Goal: Task Accomplishment & Management: Use online tool/utility

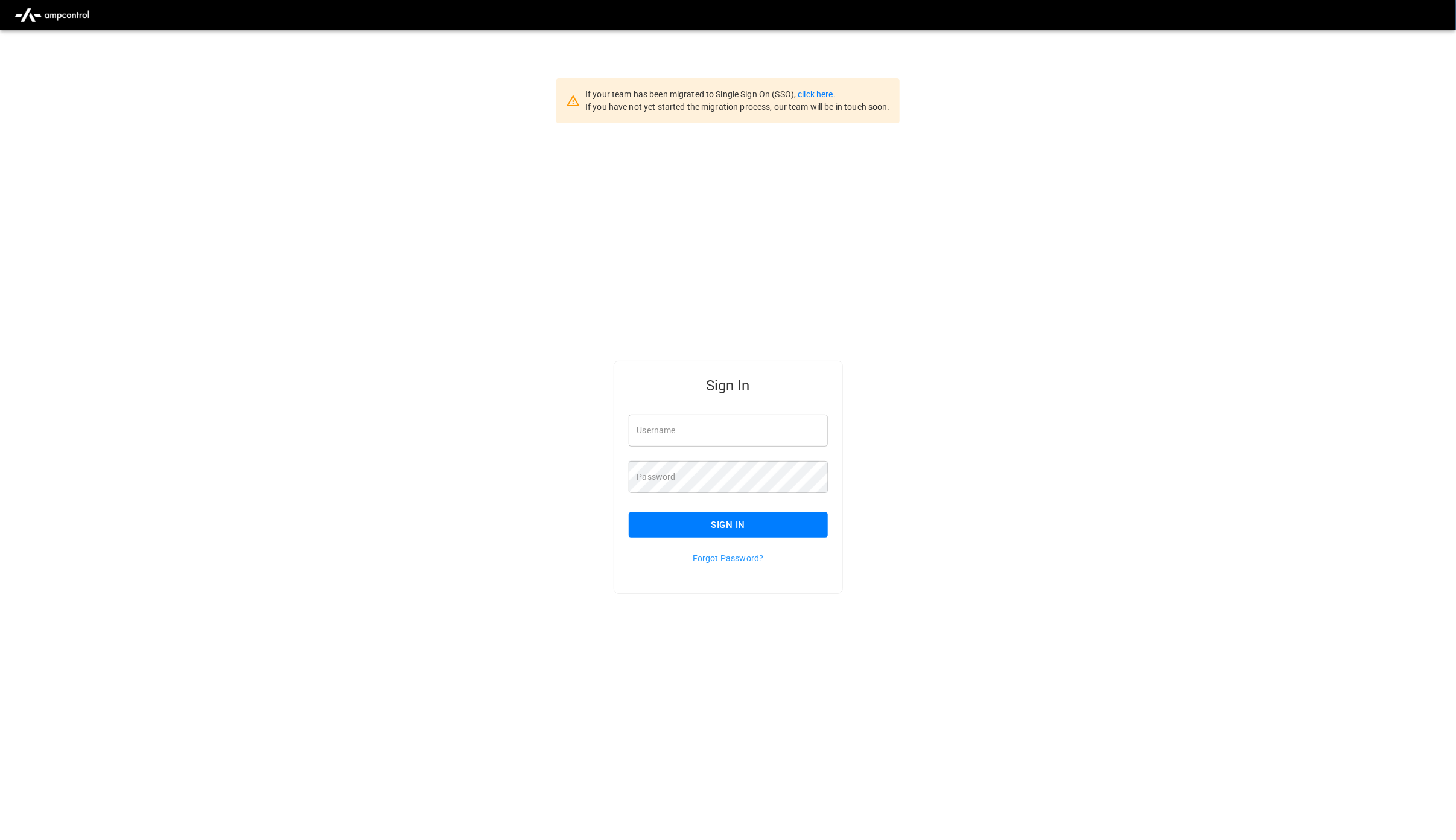
click at [764, 412] on div "Username Username" at bounding box center [721, 423] width 214 height 47
click at [761, 434] on input "Username" at bounding box center [729, 431] width 199 height 32
type input "**********"
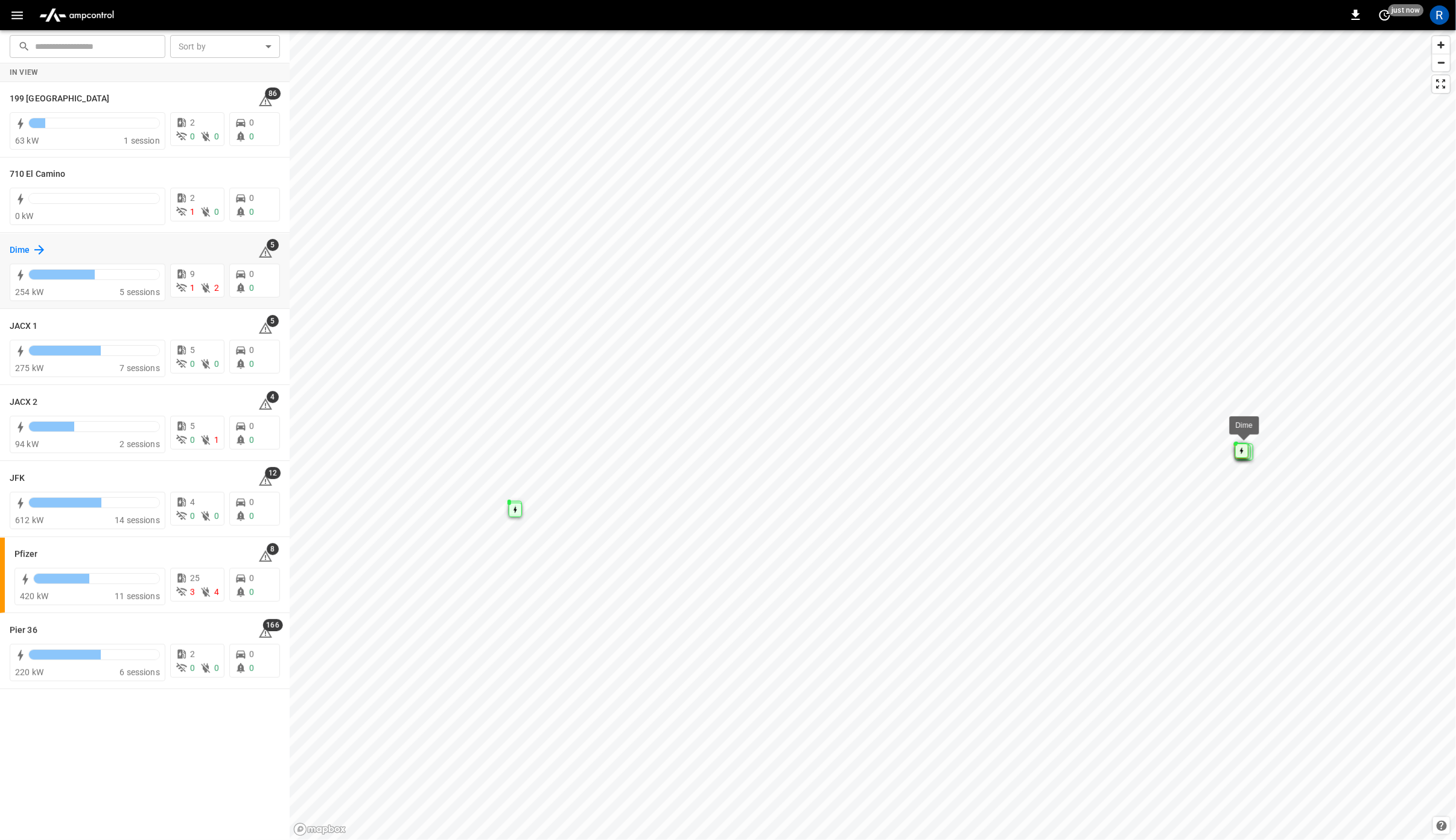
click at [39, 249] on icon at bounding box center [39, 250] width 10 height 10
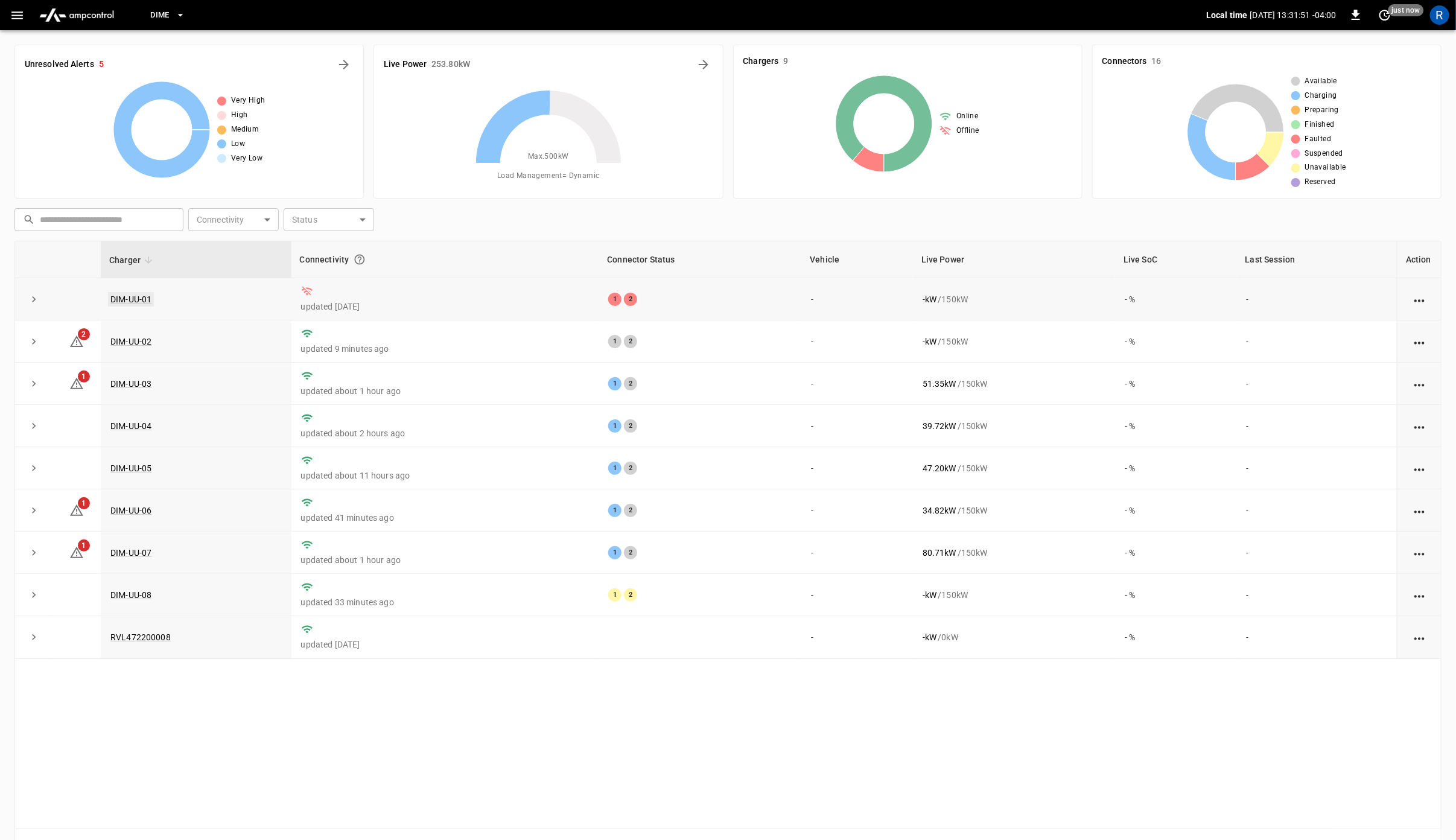
click at [122, 298] on link "DIM-UU-01" at bounding box center [131, 300] width 46 height 15
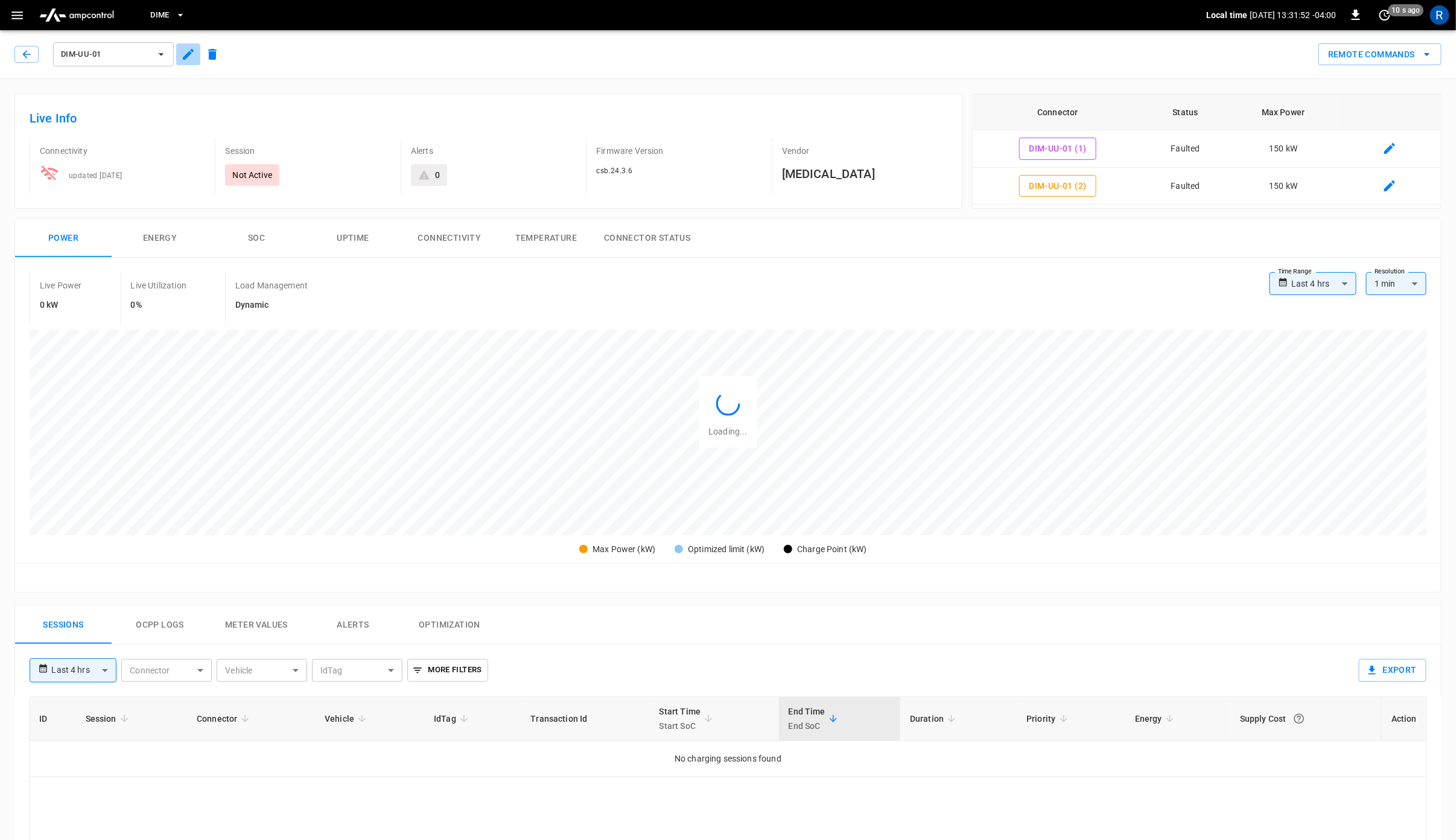
click at [186, 54] on icon "button" at bounding box center [188, 54] width 11 height 11
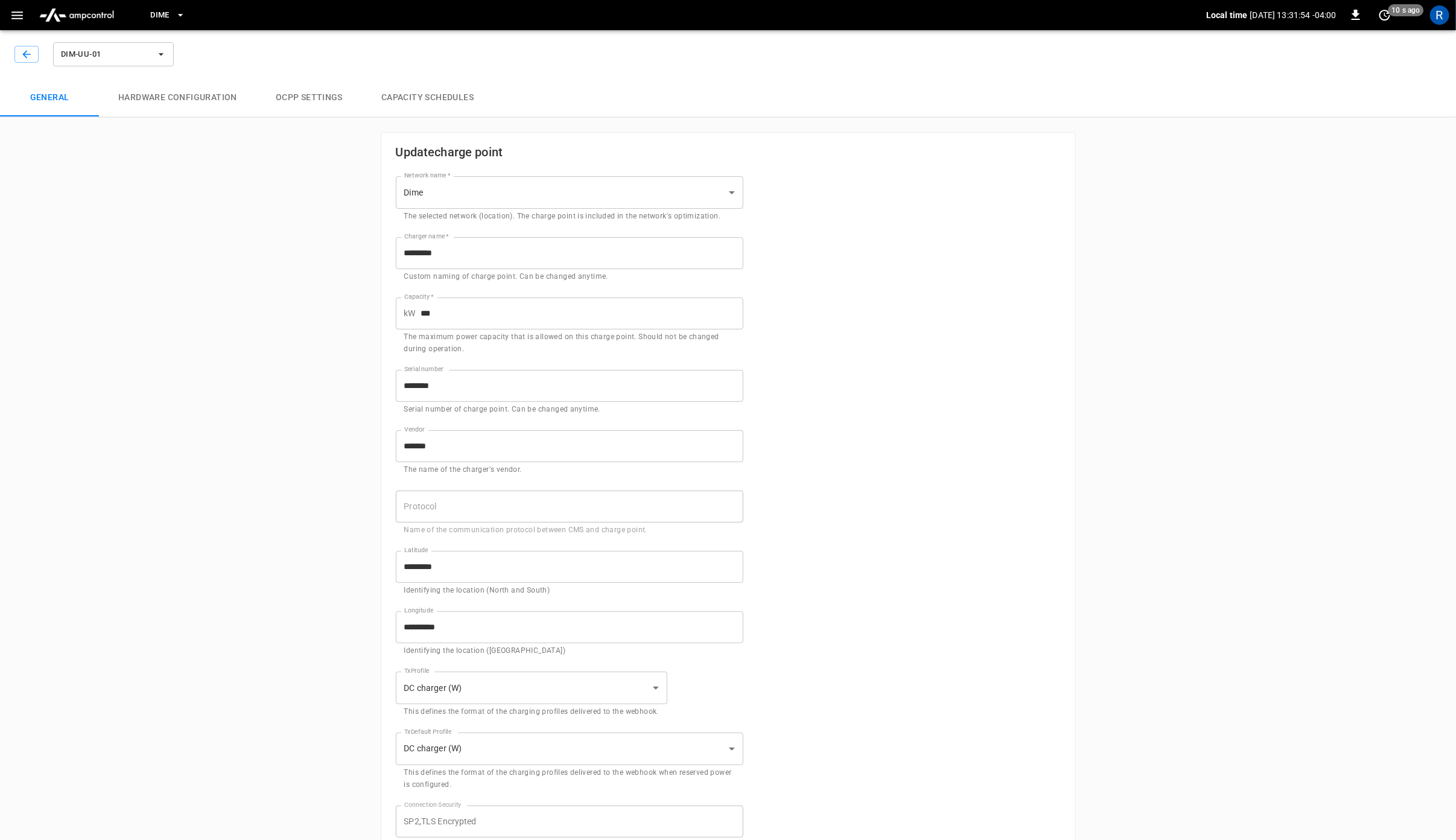
click at [282, 581] on div "**********" at bounding box center [728, 570] width 1456 height 1090
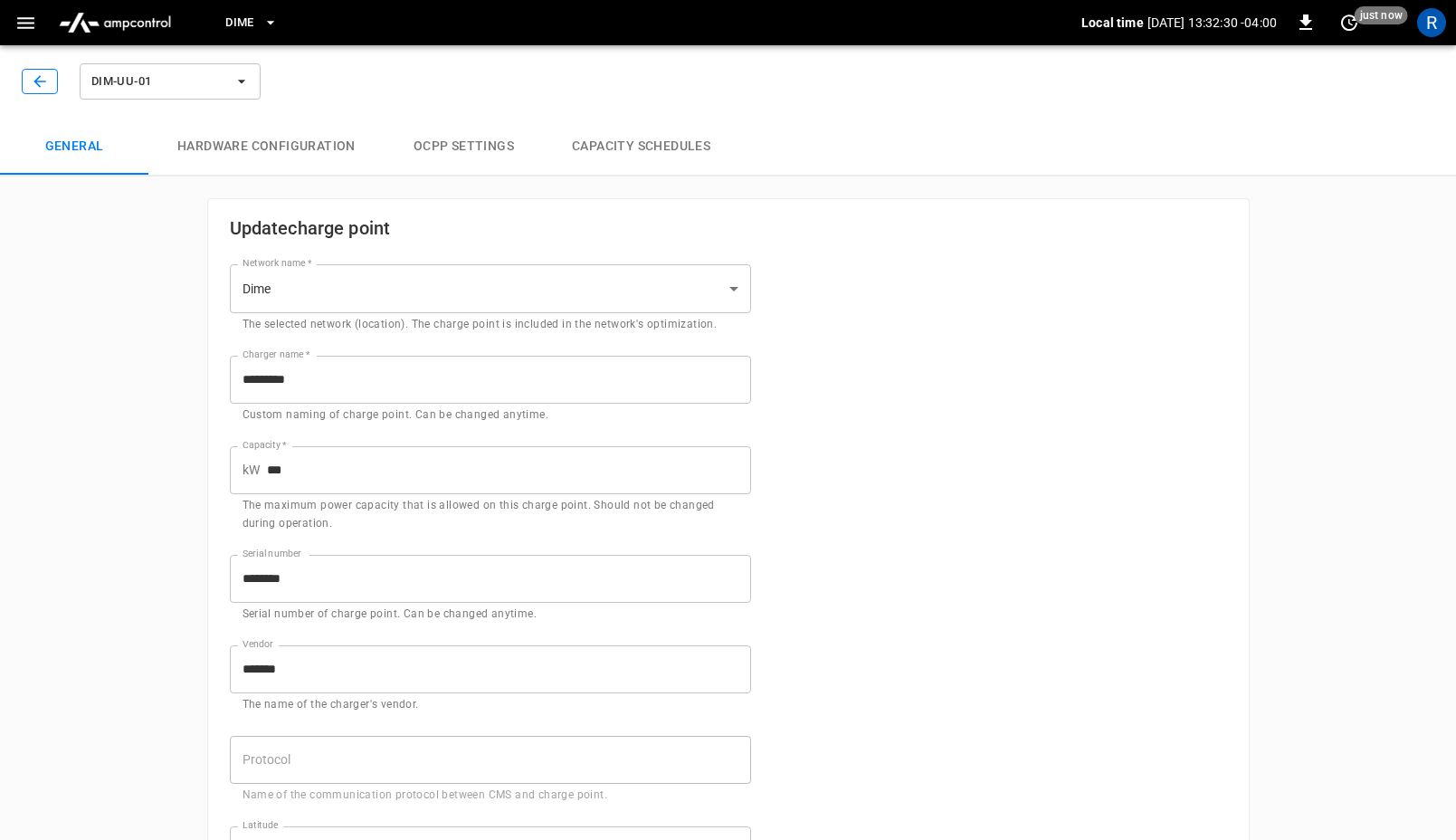
click at [42, 88] on icon "button" at bounding box center [40, 81] width 18 height 18
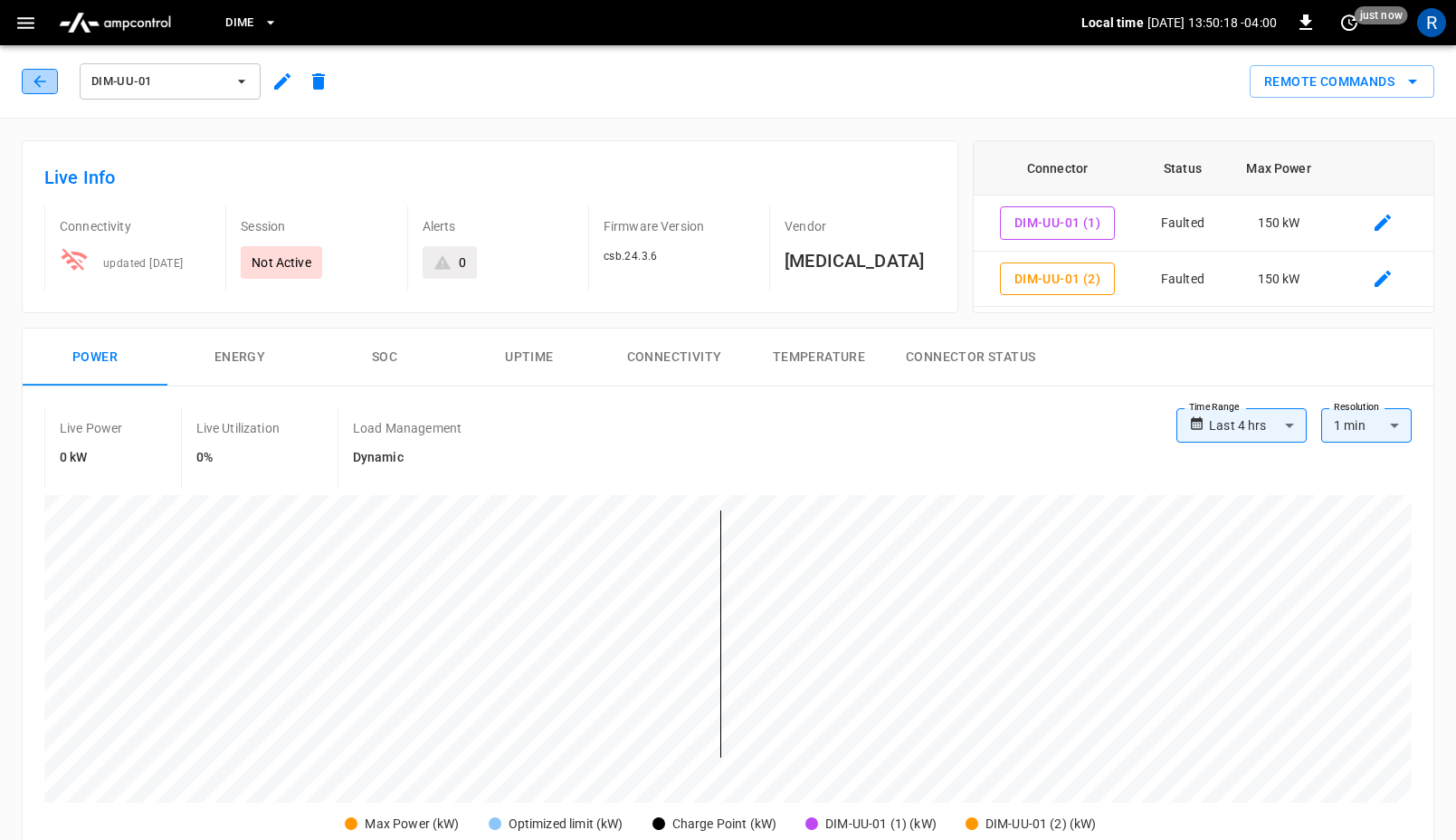
click at [47, 86] on icon "button" at bounding box center [40, 81] width 18 height 18
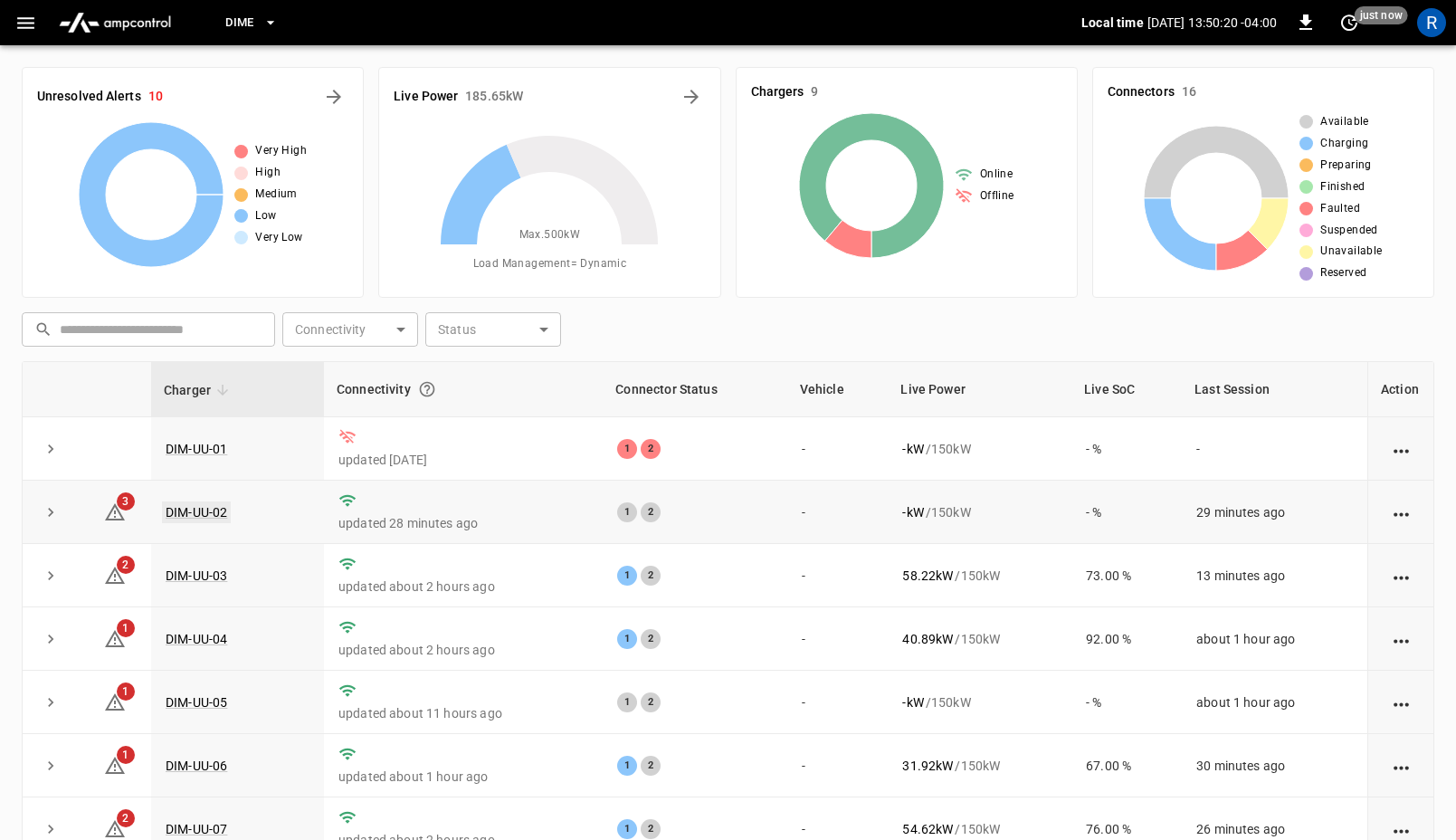
click at [195, 510] on link "DIM-UU-02" at bounding box center [197, 512] width 69 height 22
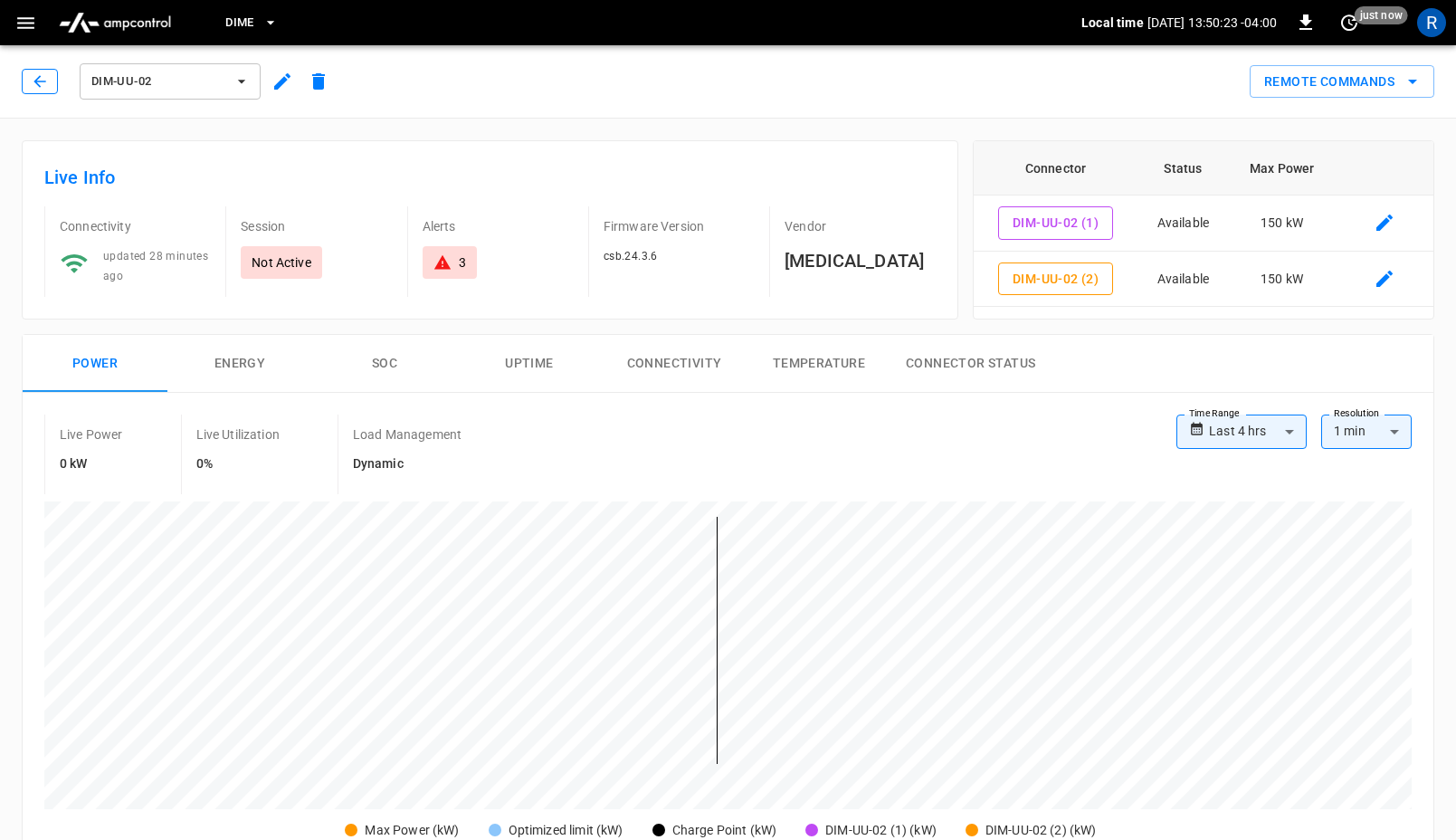
click at [48, 70] on button "button" at bounding box center [40, 81] width 36 height 25
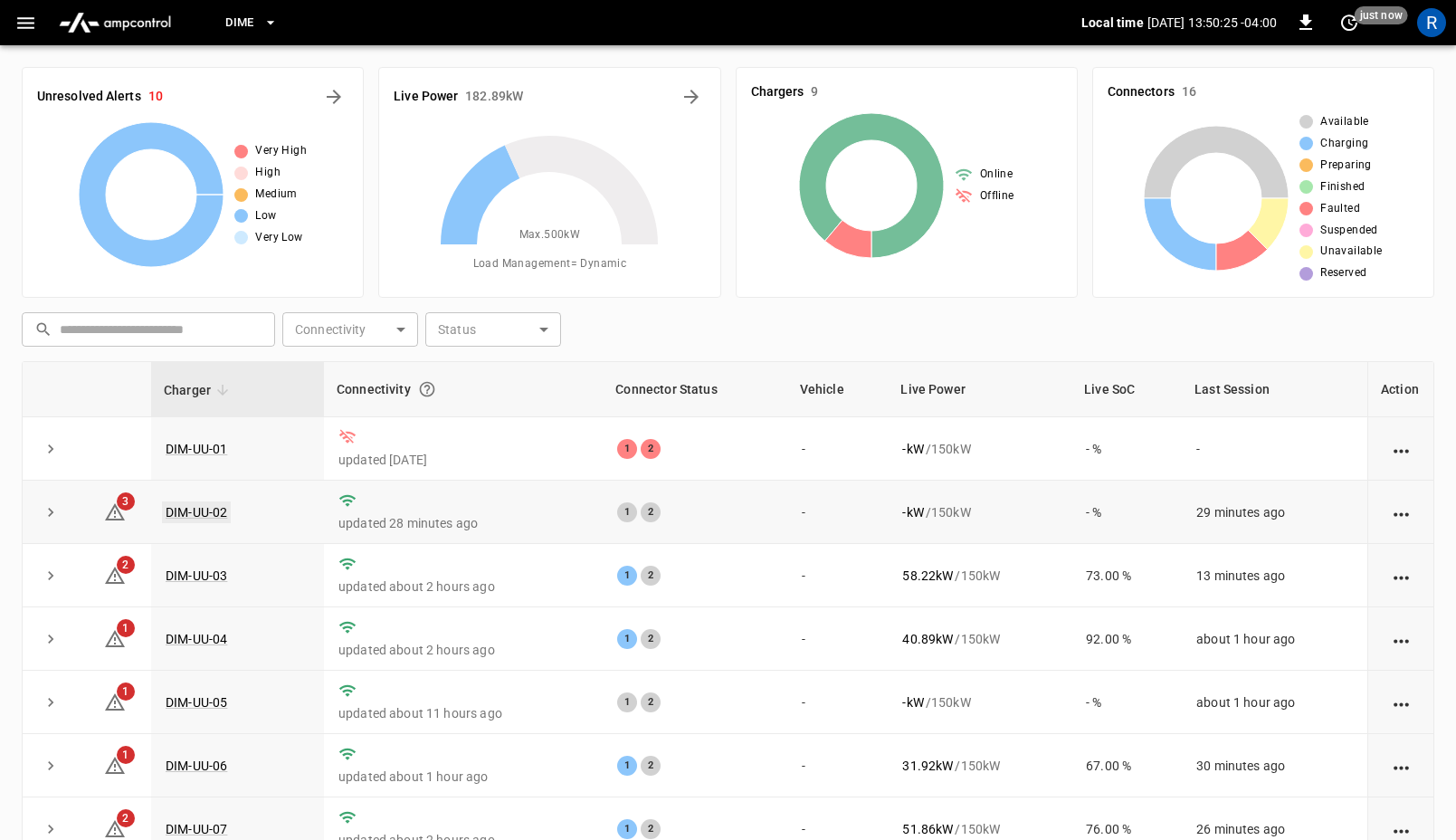
click at [207, 510] on link "DIM-UU-02" at bounding box center [197, 512] width 69 height 22
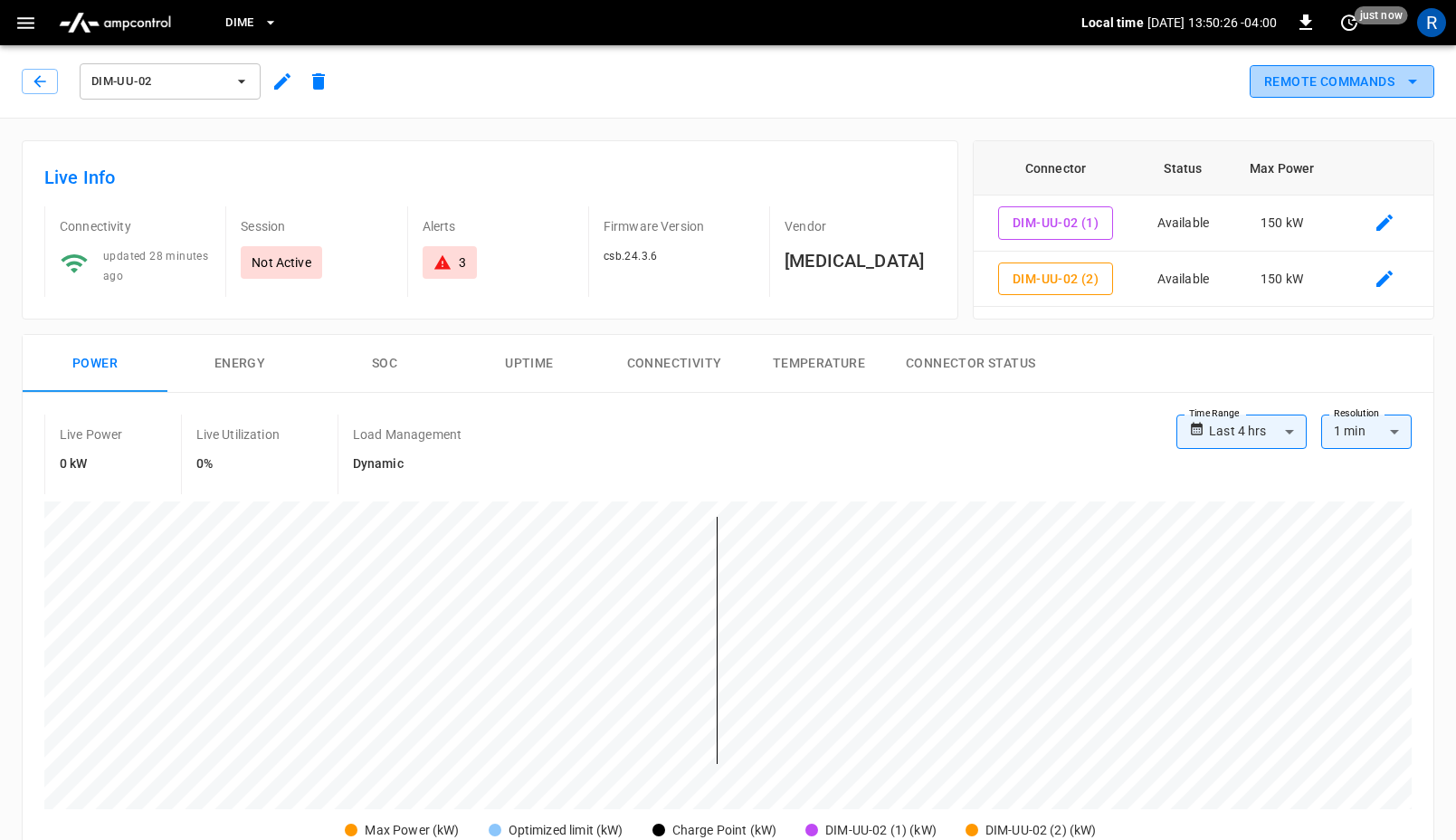
click at [1380, 82] on button "Remote Commands" at bounding box center [1342, 82] width 185 height 33
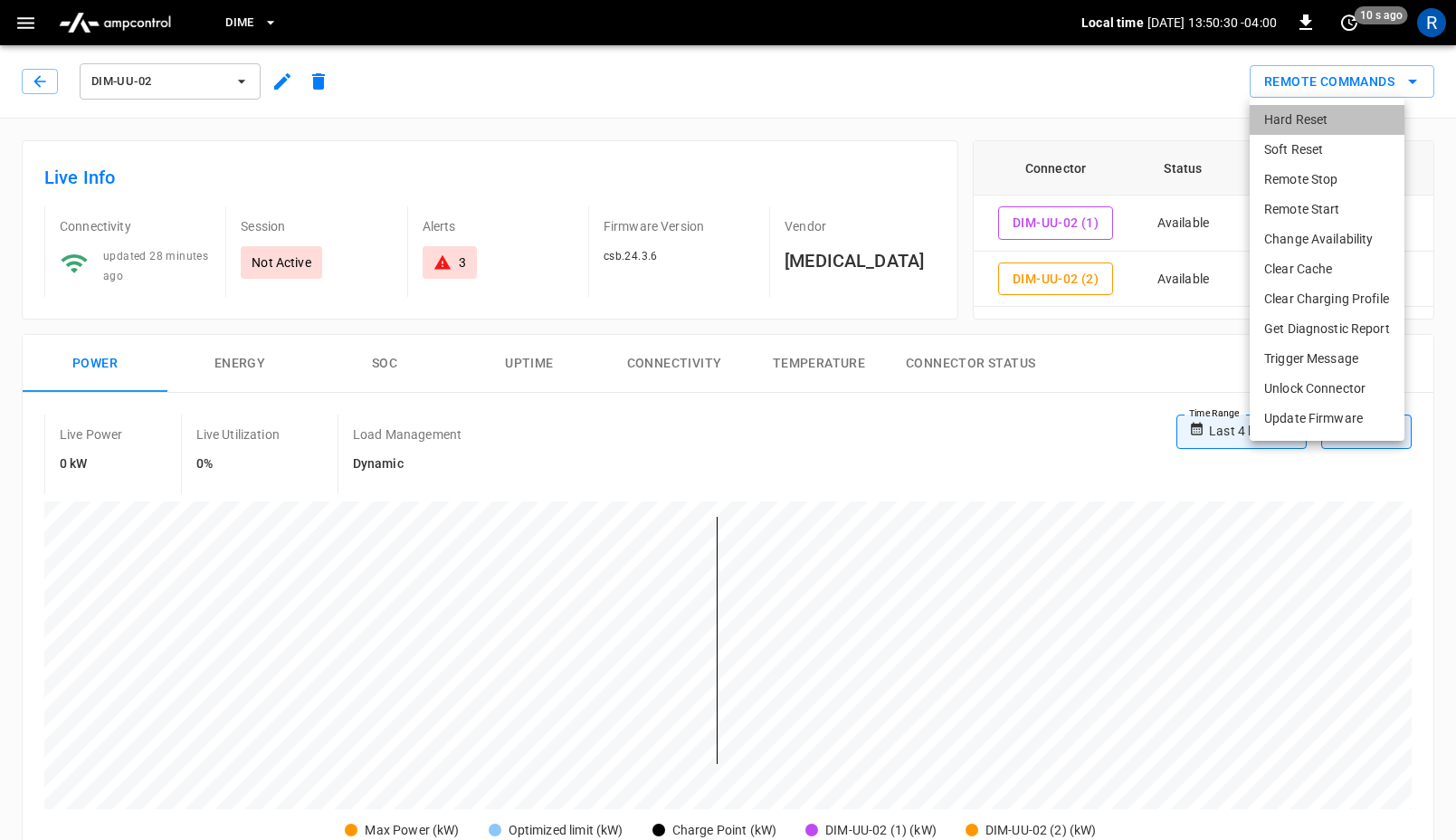
click at [1319, 130] on li "Hard Reset" at bounding box center [1327, 120] width 155 height 30
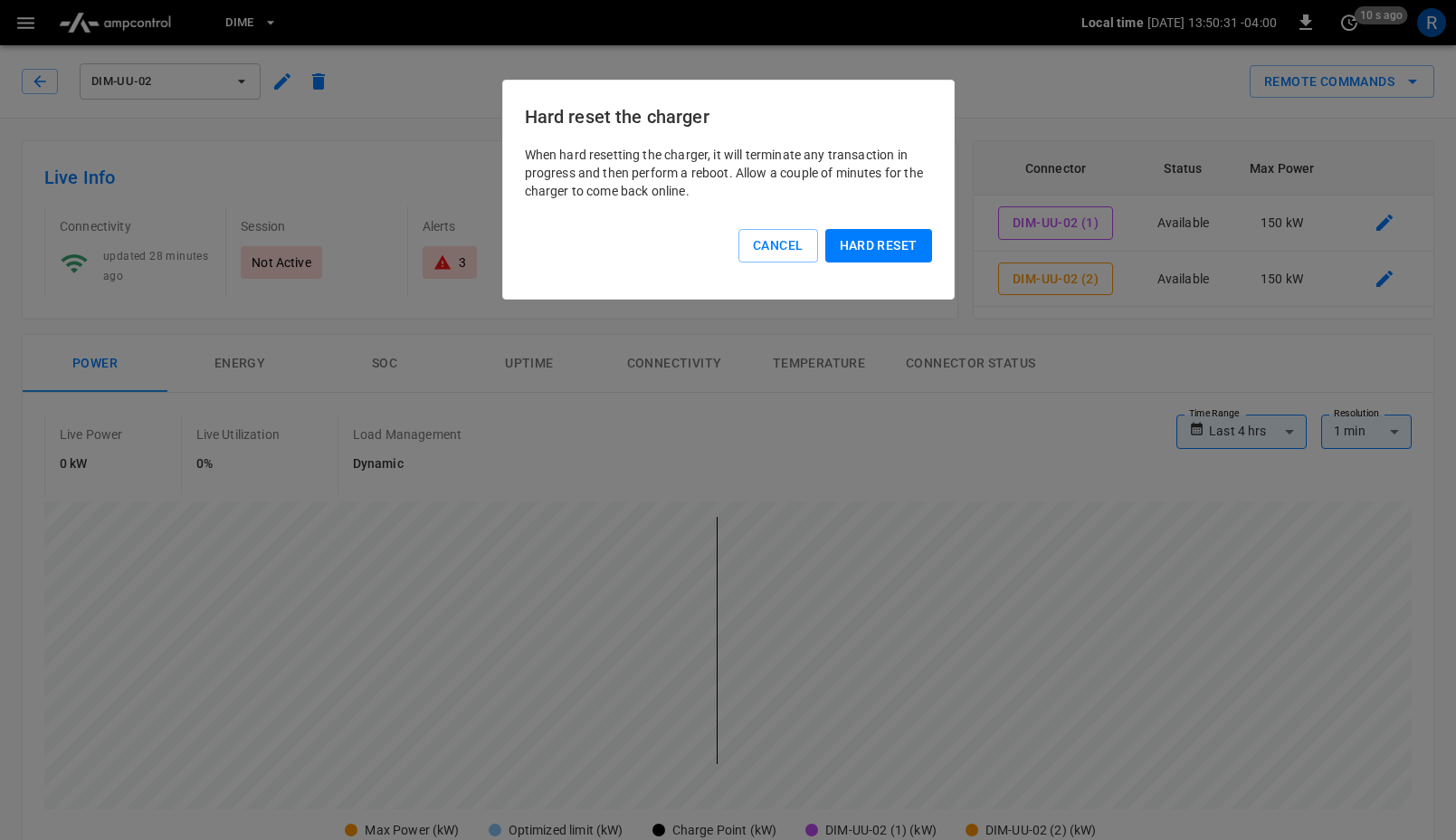
click at [914, 251] on button "Hard reset" at bounding box center [878, 246] width 107 height 33
